Goal: Transaction & Acquisition: Download file/media

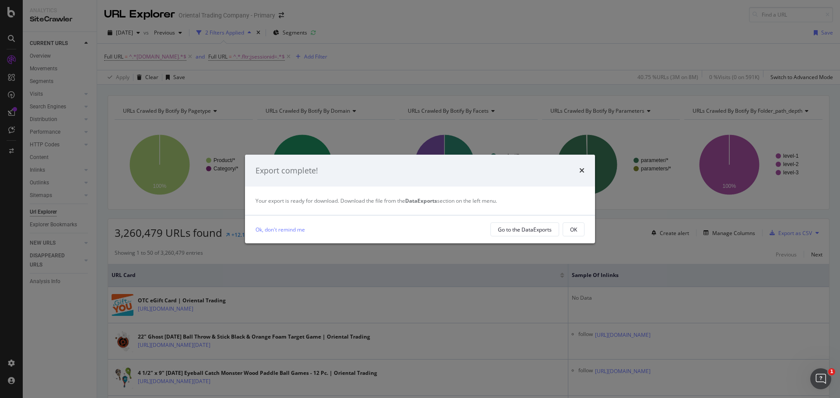
drag, startPoint x: 585, startPoint y: 171, endPoint x: 578, endPoint y: 167, distance: 7.9
click at [585, 171] on div "Export complete!" at bounding box center [420, 171] width 350 height 32
click at [578, 167] on div "Export complete!" at bounding box center [419, 170] width 329 height 11
click at [532, 232] on div "Go to the DataExports" at bounding box center [525, 229] width 54 height 7
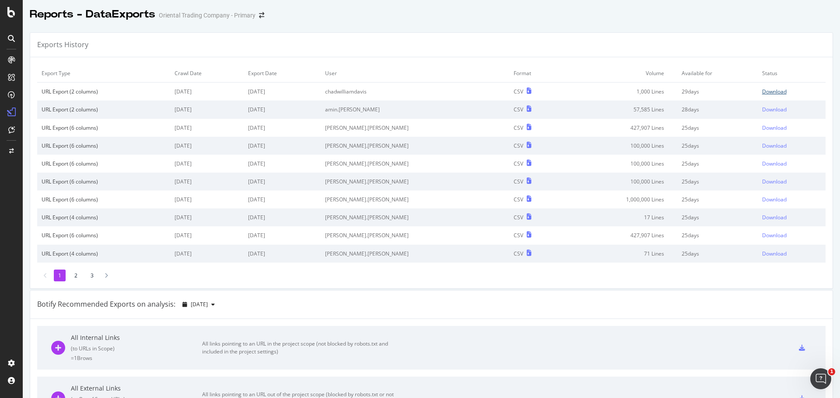
click at [762, 92] on div "Download" at bounding box center [774, 91] width 24 height 7
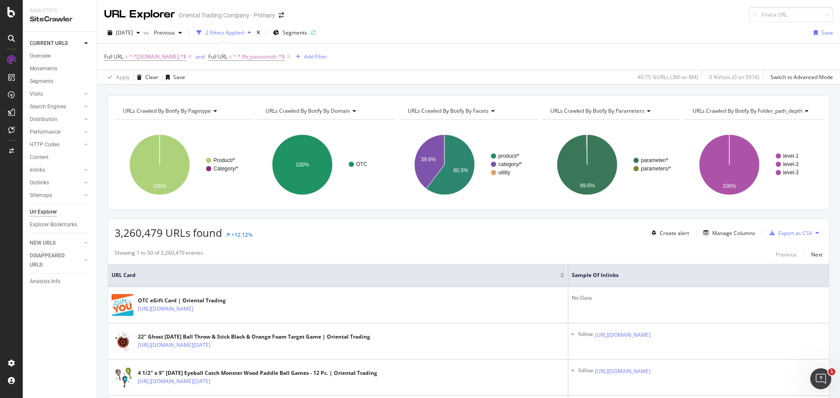
scroll to position [1530, 0]
